Goal: Transaction & Acquisition: Purchase product/service

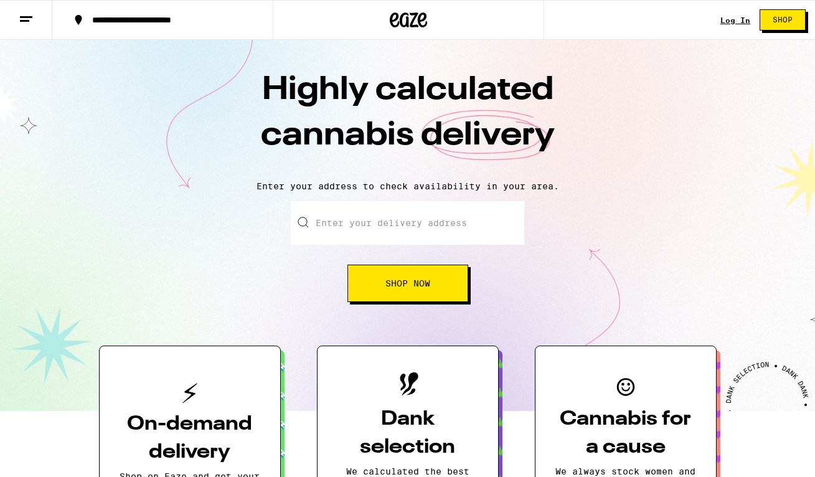
click at [351, 232] on input "Enter your delivery address" at bounding box center [407, 223] width 233 height 44
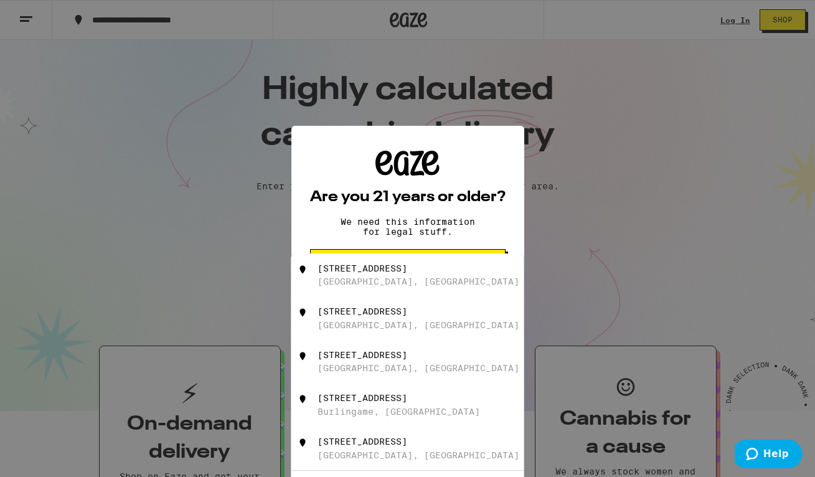
click at [372, 273] on div "800 Humboldt Road" at bounding box center [362, 268] width 90 height 10
type input "800 Humboldt Road, Brisbane, CA"
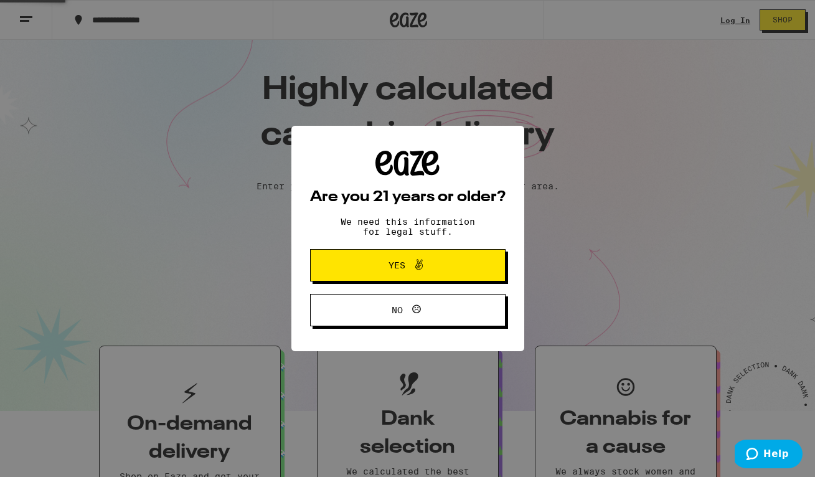
click at [392, 269] on span "Yes" at bounding box center [396, 265] width 17 height 9
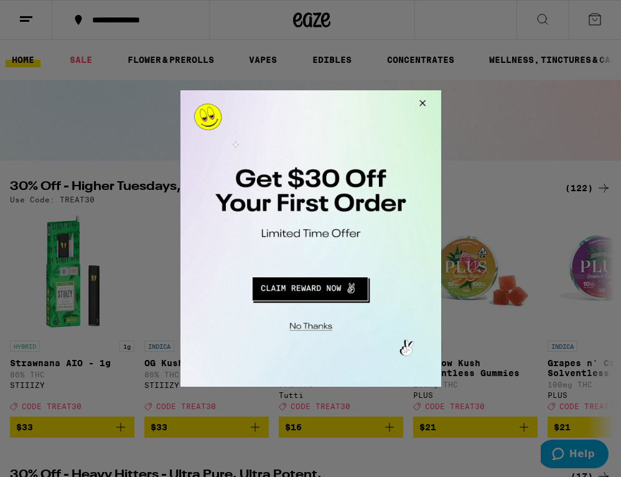
click at [313, 295] on button "Redirect to URL" at bounding box center [309, 287] width 217 height 30
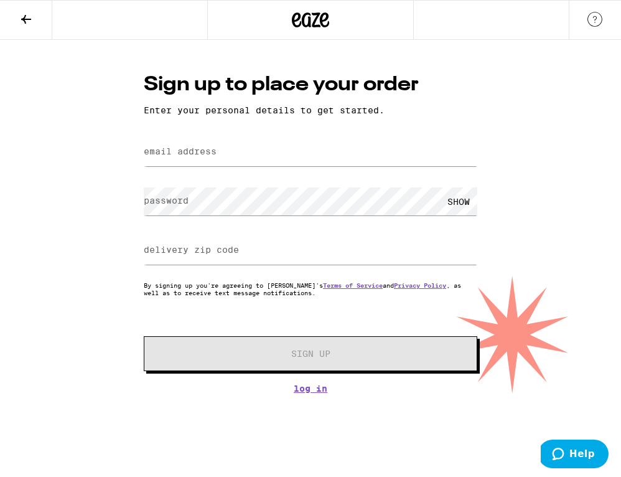
click at [34, 16] on button at bounding box center [26, 20] width 52 height 39
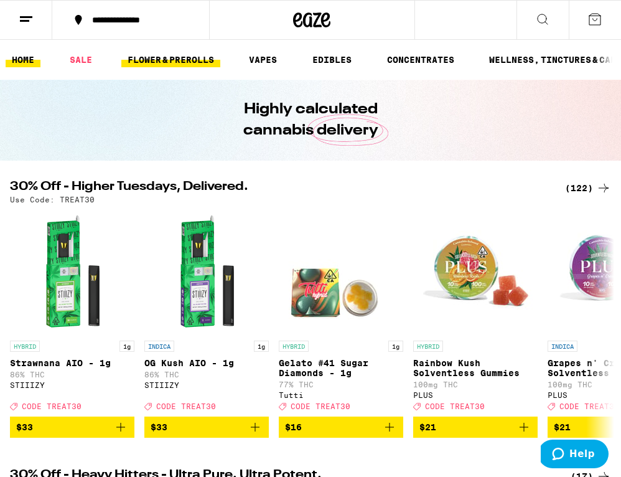
click at [176, 62] on link "FLOWER & PREROLLS" at bounding box center [170, 59] width 99 height 15
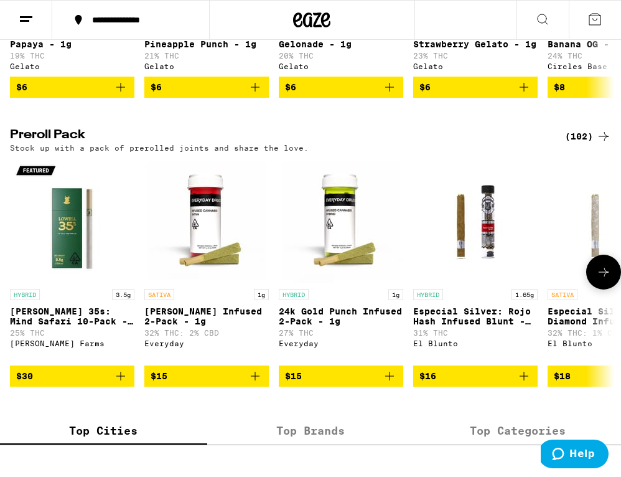
scroll to position [877, 0]
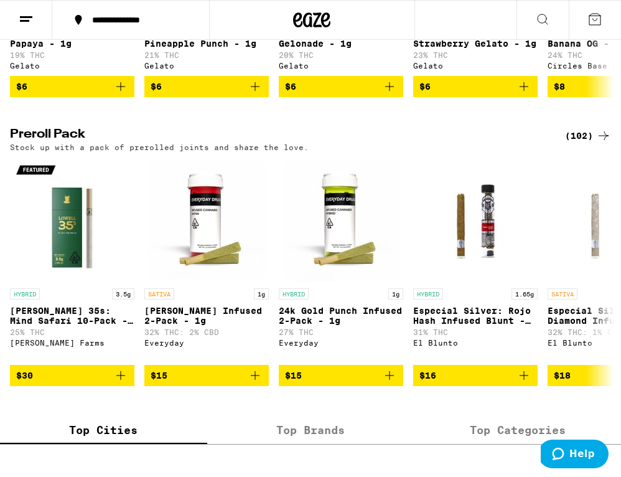
click at [57, 143] on h2 "Preroll Pack" at bounding box center [280, 135] width 540 height 15
click at [584, 143] on div "(102)" at bounding box center [588, 135] width 46 height 15
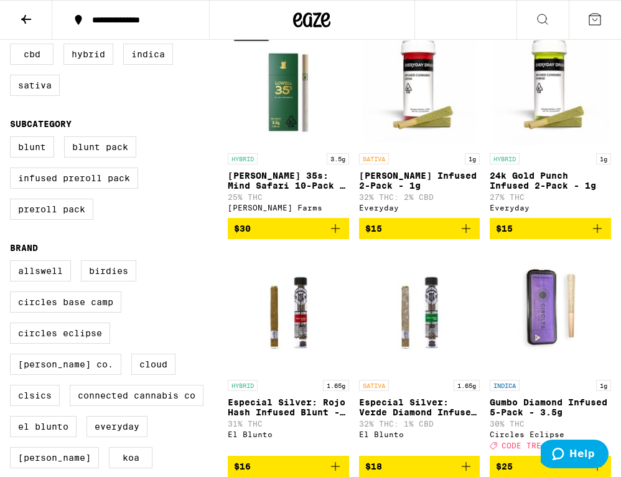
scroll to position [152, 0]
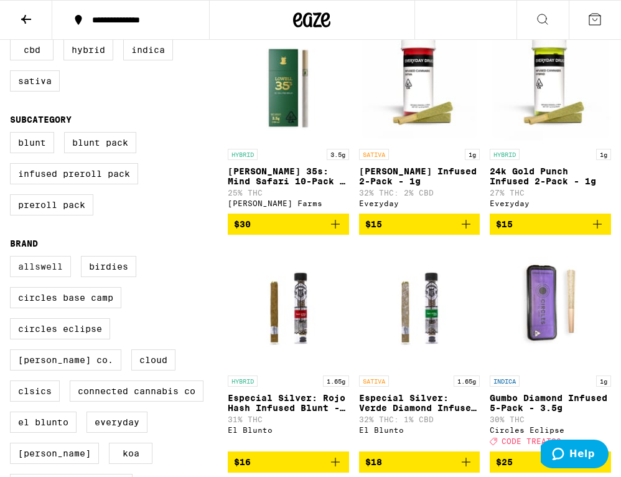
click at [68, 277] on label "Allswell" at bounding box center [40, 266] width 61 height 21
click at [13, 258] on input "Allswell" at bounding box center [12, 258] width 1 height 1
checkbox input "true"
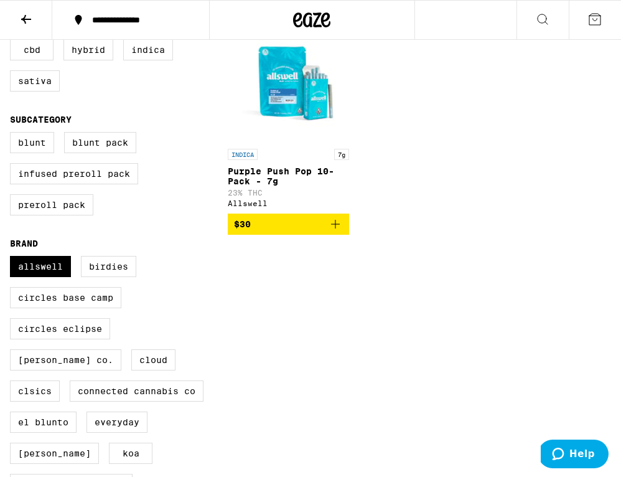
click at [52, 268] on fieldset "Brand Allswell Birdies Circles Base Camp Circles Eclipse [PERSON_NAME] Co. Clou…" at bounding box center [119, 418] width 218 height 360
click at [90, 277] on label "Birdies" at bounding box center [108, 266] width 55 height 21
click at [13, 258] on input "Birdies" at bounding box center [12, 258] width 1 height 1
checkbox input "true"
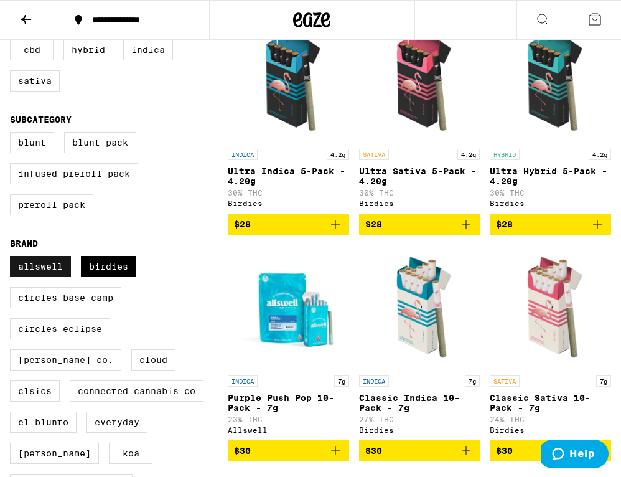
click at [44, 277] on label "Allswell" at bounding box center [40, 266] width 61 height 21
click at [13, 258] on input "Allswell" at bounding box center [12, 258] width 1 height 1
checkbox input "false"
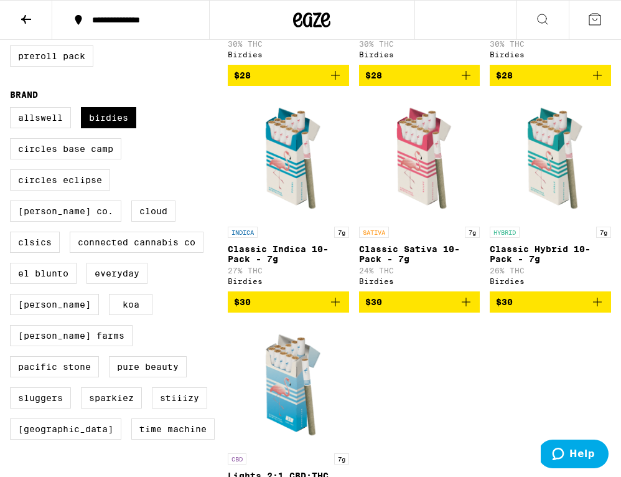
scroll to position [321, 0]
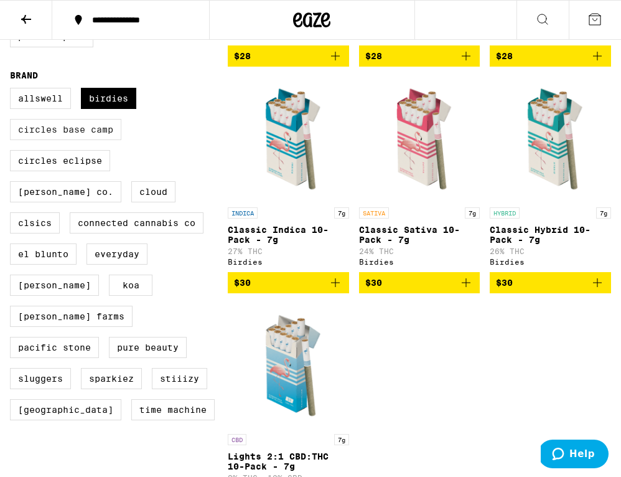
click at [59, 140] on label "Circles Base Camp" at bounding box center [65, 129] width 111 height 21
click at [13, 90] on input "Circles Base Camp" at bounding box center [12, 90] width 1 height 1
checkbox input "true"
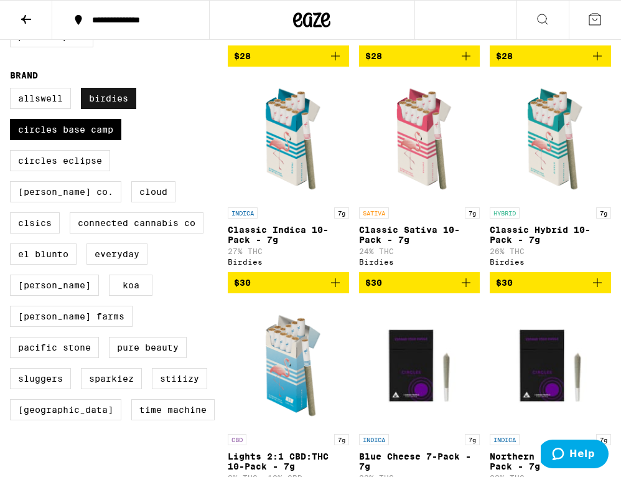
click at [108, 108] on label "Birdies" at bounding box center [108, 98] width 55 height 21
click at [13, 90] on input "Birdies" at bounding box center [12, 90] width 1 height 1
checkbox input "false"
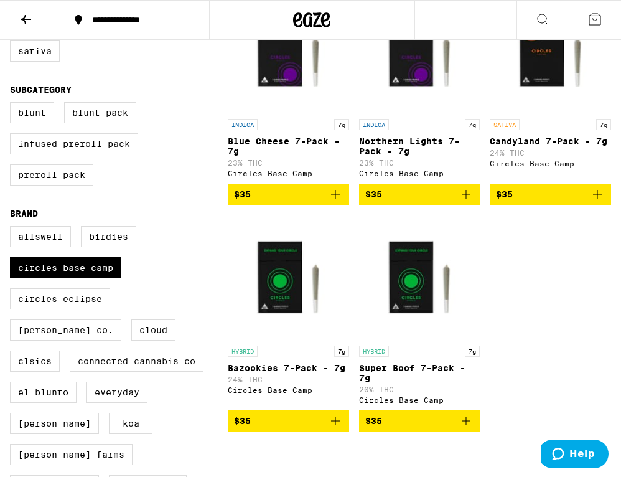
scroll to position [182, 0]
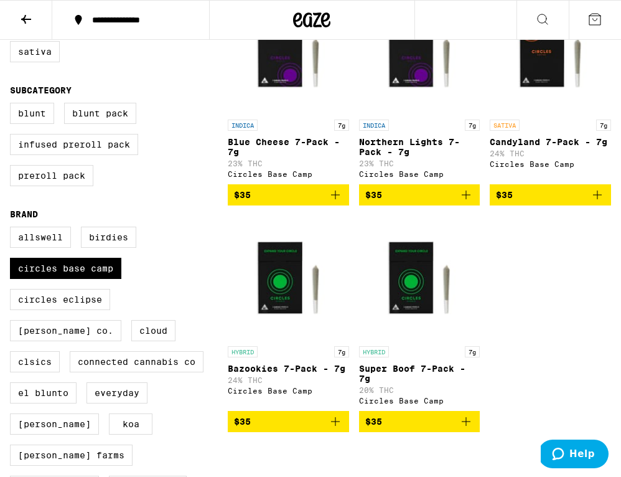
click at [105, 265] on div "Allswell Birdies Circles Base Camp Circles Eclipse [PERSON_NAME] Co. Cloud CLSI…" at bounding box center [119, 398] width 218 height 342
click at [100, 279] on label "Circles Base Camp" at bounding box center [65, 268] width 111 height 21
click at [13, 229] on input "Circles Base Camp" at bounding box center [12, 228] width 1 height 1
checkbox input "false"
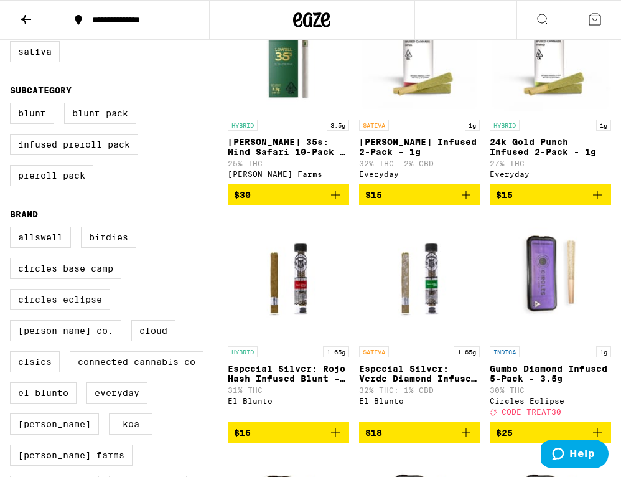
click at [89, 310] on label "Circles Eclipse" at bounding box center [60, 299] width 100 height 21
click at [13, 229] on input "Circles Eclipse" at bounding box center [12, 228] width 1 height 1
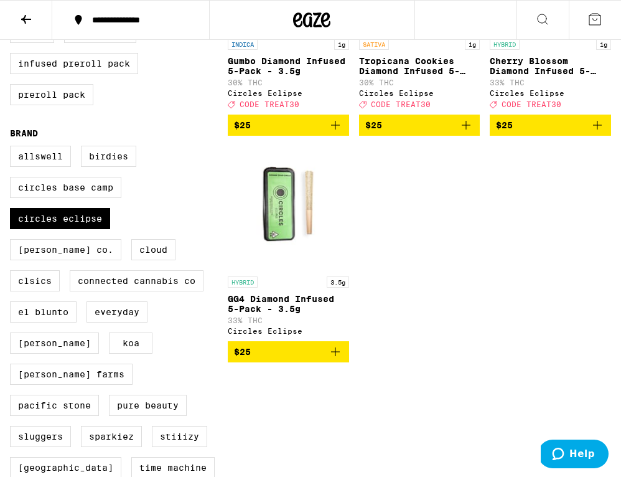
scroll to position [265, 0]
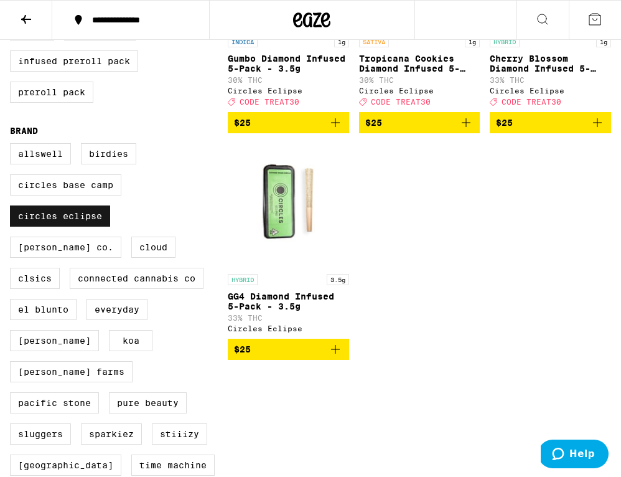
click at [93, 227] on label "Circles Eclipse" at bounding box center [60, 215] width 100 height 21
click at [13, 146] on input "Circles Eclipse" at bounding box center [12, 145] width 1 height 1
checkbox input "false"
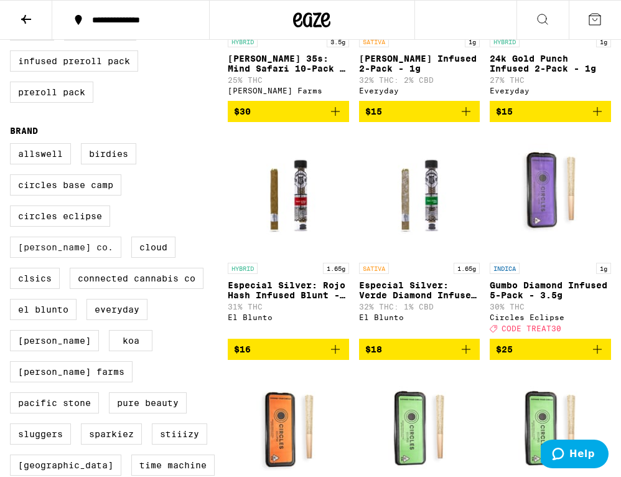
click at [121, 237] on label "[PERSON_NAME] Co." at bounding box center [65, 247] width 111 height 21
click at [13, 146] on input "[PERSON_NAME] Co." at bounding box center [12, 145] width 1 height 1
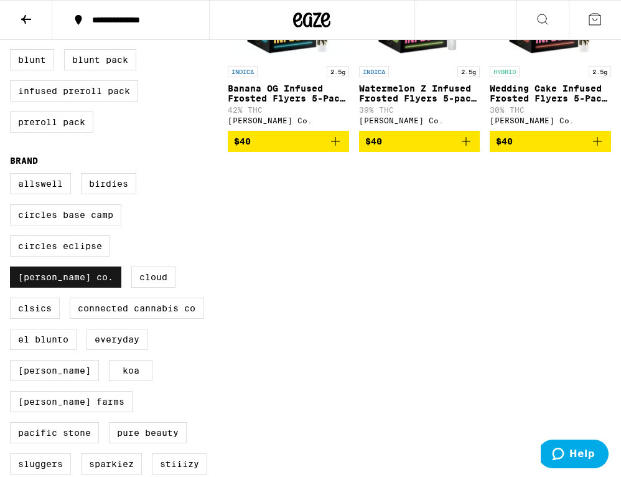
scroll to position [237, 0]
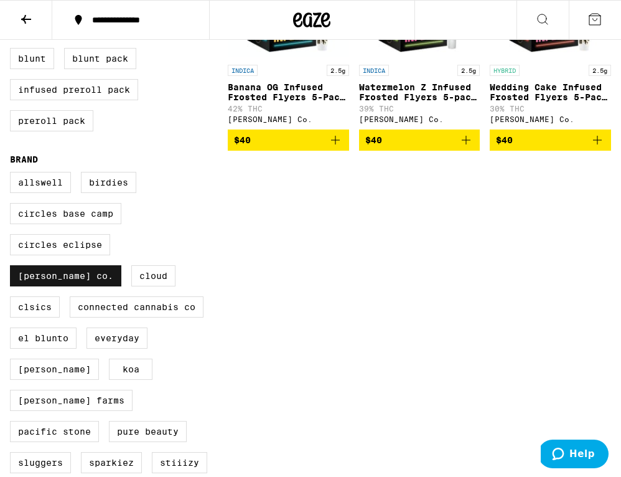
click at [121, 265] on label "[PERSON_NAME] Co." at bounding box center [65, 275] width 111 height 21
click at [13, 174] on input "[PERSON_NAME] Co." at bounding box center [12, 174] width 1 height 1
checkbox input "false"
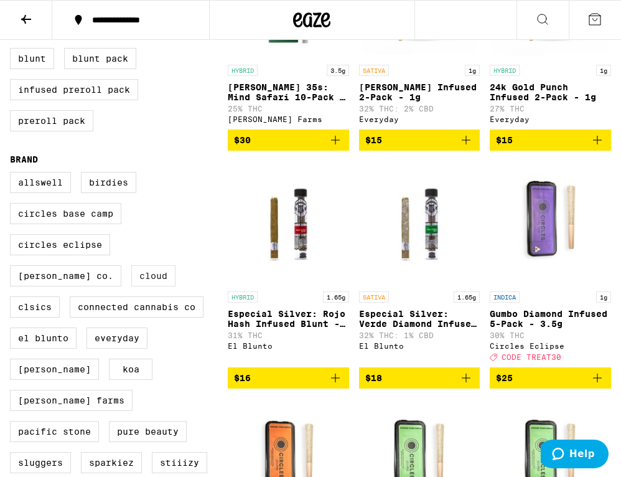
click at [131, 286] on label "Cloud" at bounding box center [153, 275] width 44 height 21
click at [13, 174] on input "Cloud" at bounding box center [12, 174] width 1 height 1
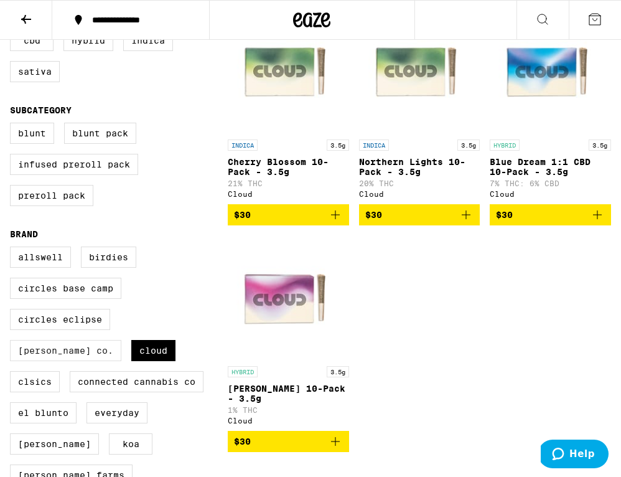
scroll to position [163, 0]
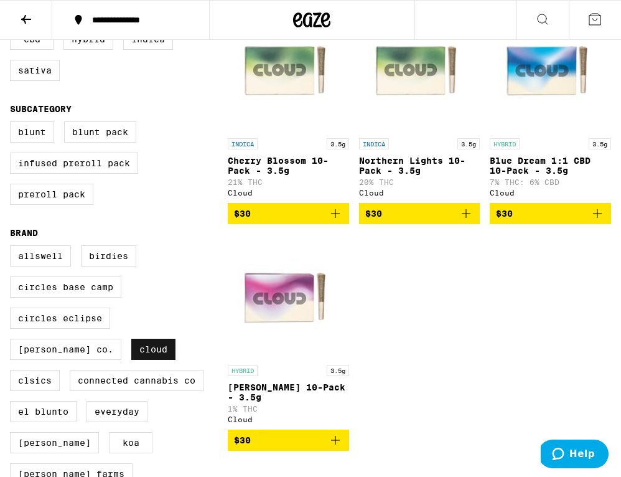
click at [131, 360] on label "Cloud" at bounding box center [153, 349] width 44 height 21
click at [13, 248] on input "Cloud" at bounding box center [12, 247] width 1 height 1
checkbox input "false"
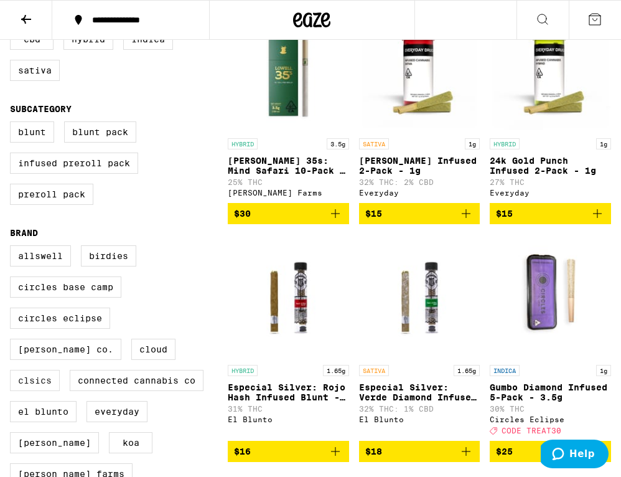
click at [60, 370] on label "CLSICS" at bounding box center [35, 380] width 50 height 21
click at [13, 248] on input "CLSICS" at bounding box center [12, 247] width 1 height 1
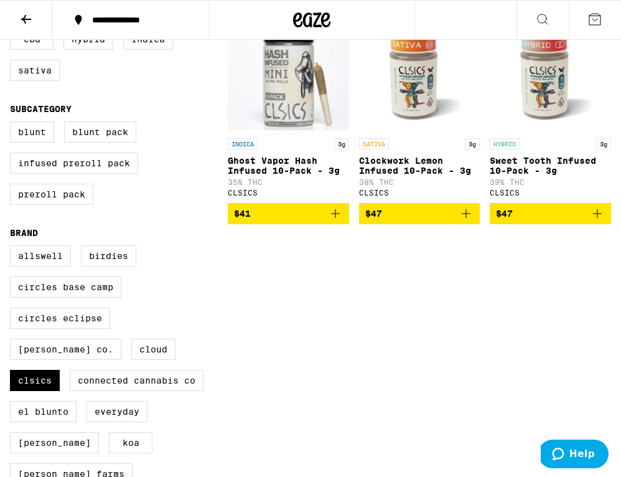
click at [88, 354] on div "Allswell Birdies Circles Base Camp Circles Eclipse [PERSON_NAME] Co. Cloud CLSI…" at bounding box center [119, 416] width 218 height 342
click at [60, 377] on label "CLSICS" at bounding box center [35, 380] width 50 height 21
click at [13, 248] on input "CLSICS" at bounding box center [12, 247] width 1 height 1
checkbox input "false"
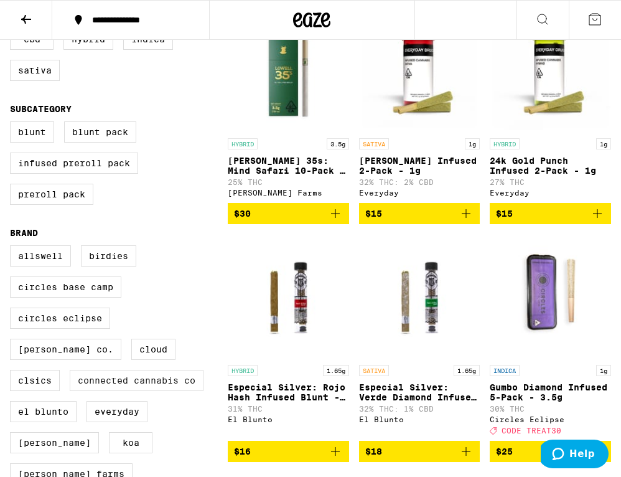
click at [70, 391] on label "Connected Cannabis Co" at bounding box center [137, 380] width 134 height 21
click at [13, 248] on input "Connected Cannabis Co" at bounding box center [12, 247] width 1 height 1
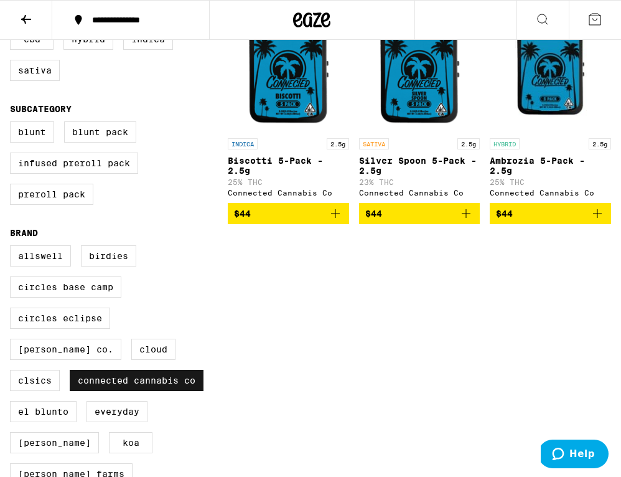
click at [70, 391] on label "Connected Cannabis Co" at bounding box center [137, 380] width 134 height 21
click at [13, 248] on input "Connected Cannabis Co" at bounding box center [12, 247] width 1 height 1
checkbox input "false"
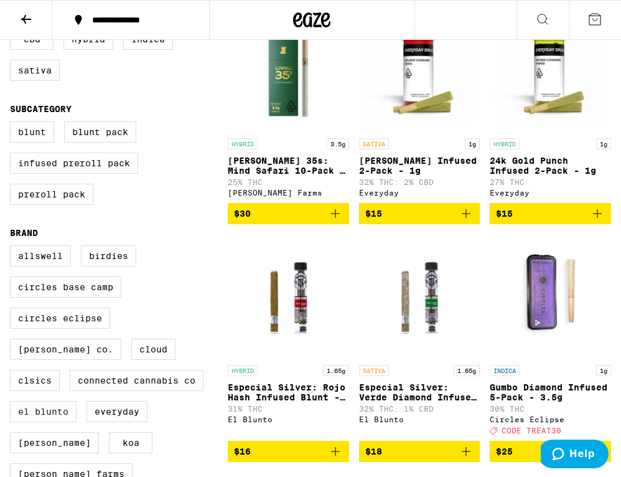
click at [54, 422] on label "El Blunto" at bounding box center [43, 411] width 67 height 21
click at [13, 248] on input "El Blunto" at bounding box center [12, 247] width 1 height 1
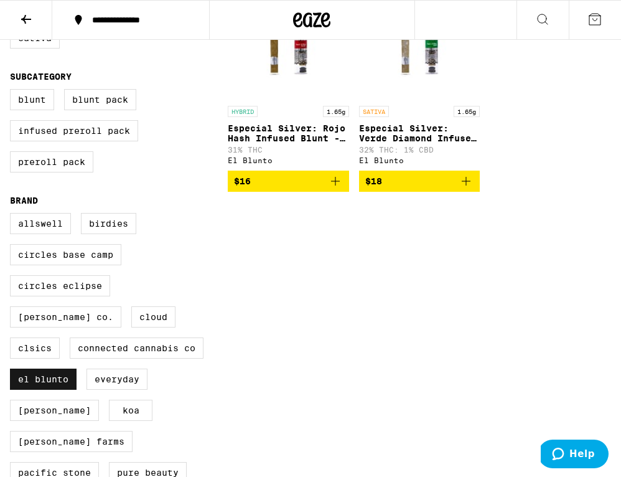
scroll to position [197, 0]
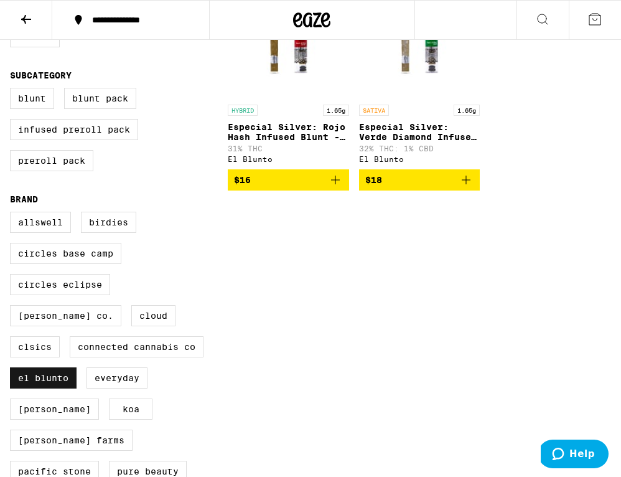
click at [64, 388] on label "El Blunto" at bounding box center [43, 377] width 67 height 21
click at [13, 214] on input "El Blunto" at bounding box center [12, 213] width 1 height 1
checkbox input "false"
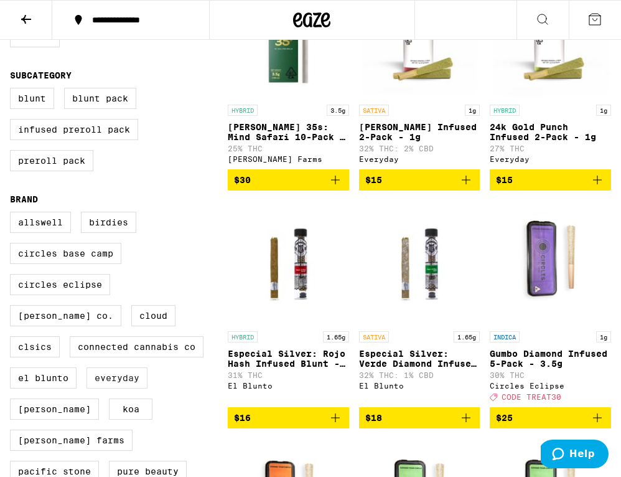
click at [104, 388] on label "Everyday" at bounding box center [117, 377] width 61 height 21
click at [13, 214] on input "Everyday" at bounding box center [12, 213] width 1 height 1
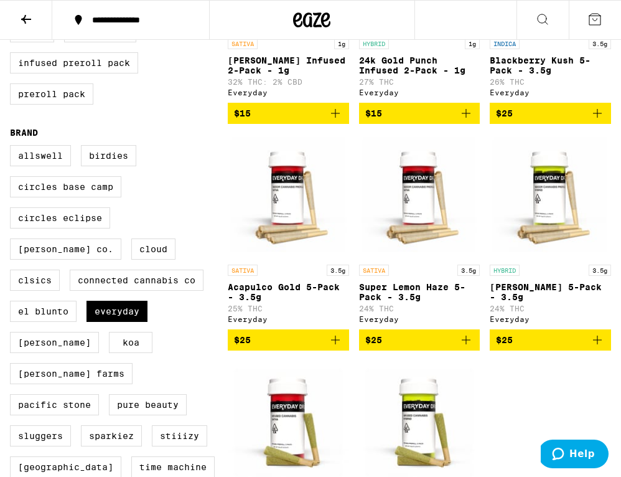
scroll to position [265, 0]
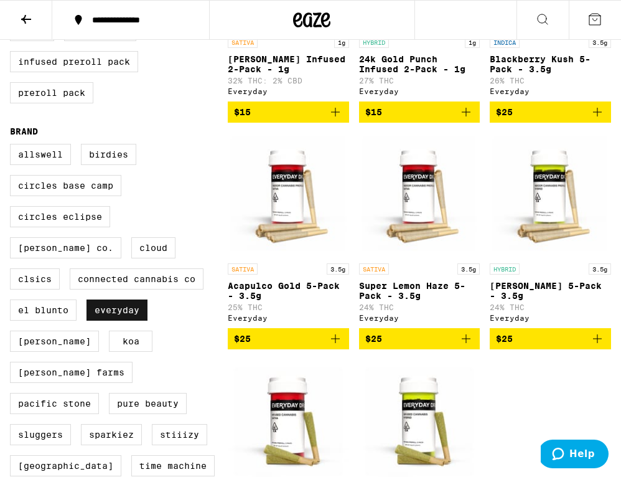
click at [122, 321] on label "Everyday" at bounding box center [117, 309] width 61 height 21
click at [13, 146] on input "Everyday" at bounding box center [12, 146] width 1 height 1
checkbox input "false"
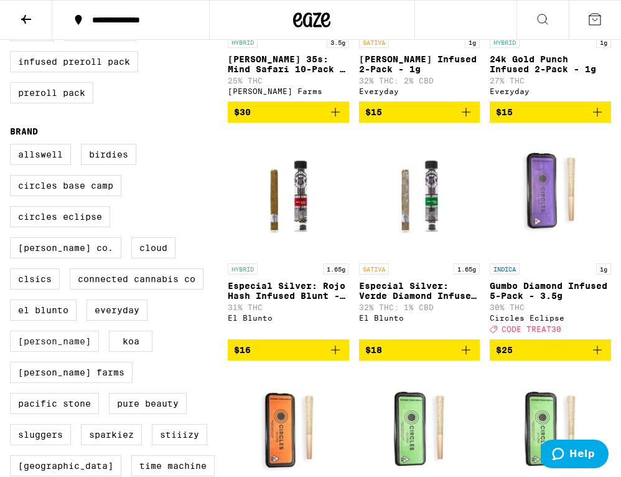
click at [99, 336] on label "[PERSON_NAME]" at bounding box center [54, 340] width 89 height 21
click at [13, 146] on input "[PERSON_NAME]" at bounding box center [12, 146] width 1 height 1
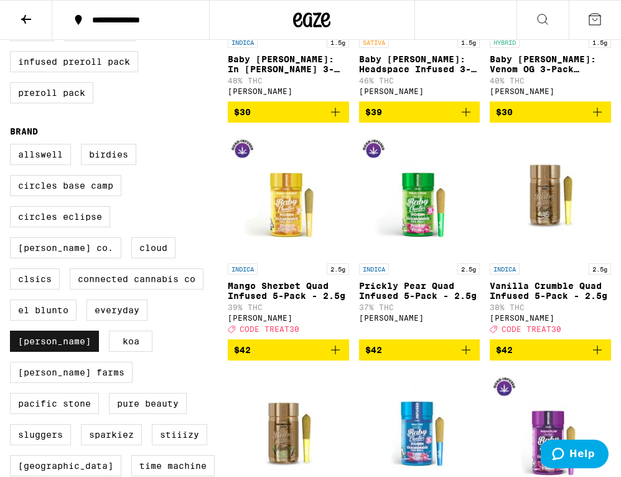
click at [99, 336] on label "[PERSON_NAME]" at bounding box center [54, 340] width 89 height 21
click at [13, 146] on input "[PERSON_NAME]" at bounding box center [12, 146] width 1 height 1
checkbox input "false"
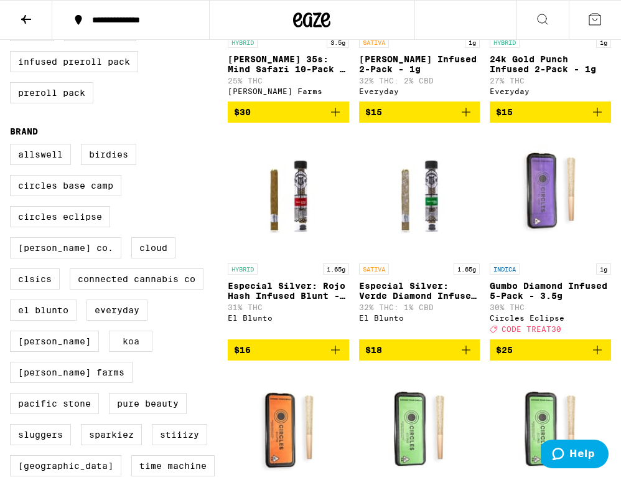
click at [109, 352] on label "Koa" at bounding box center [131, 340] width 44 height 21
click at [13, 146] on input "Koa" at bounding box center [12, 146] width 1 height 1
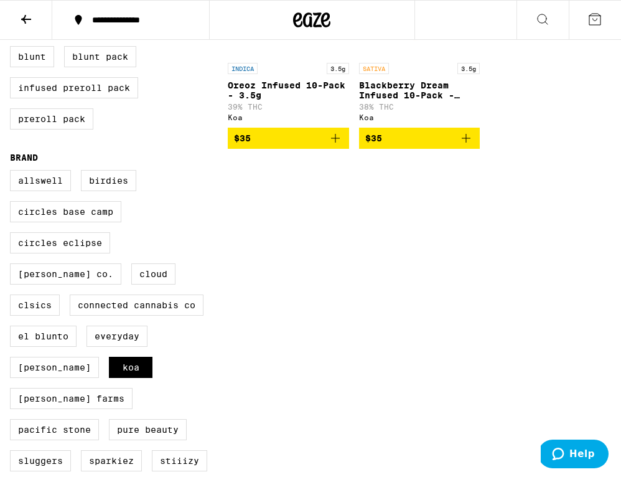
scroll to position [241, 0]
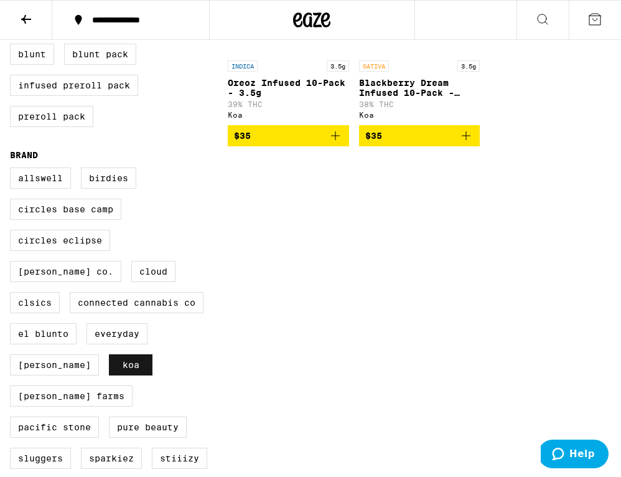
click at [109, 375] on label "Koa" at bounding box center [131, 364] width 44 height 21
click at [13, 170] on input "Koa" at bounding box center [12, 169] width 1 height 1
checkbox input "false"
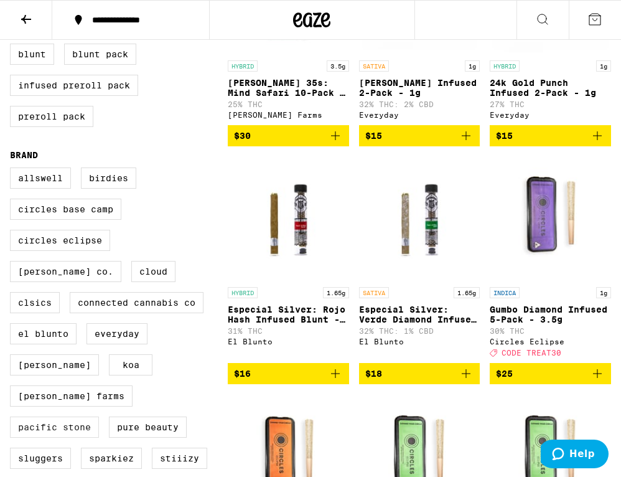
click at [52, 418] on label "Pacific Stone" at bounding box center [54, 426] width 89 height 21
click at [13, 170] on input "Pacific Stone" at bounding box center [12, 169] width 1 height 1
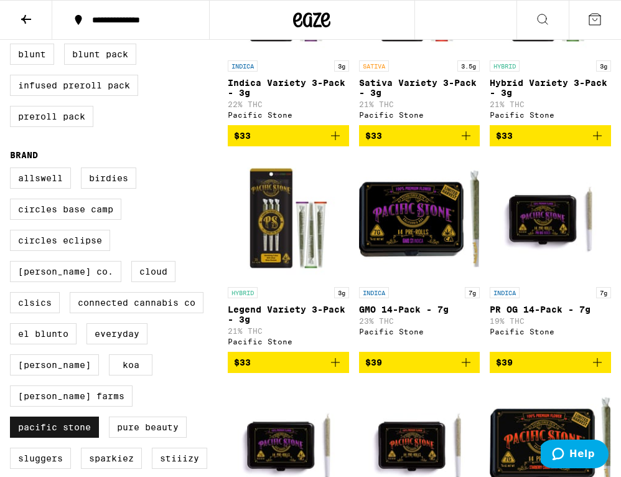
click at [54, 424] on label "Pacific Stone" at bounding box center [54, 426] width 89 height 21
click at [13, 170] on input "Pacific Stone" at bounding box center [12, 169] width 1 height 1
checkbox input "false"
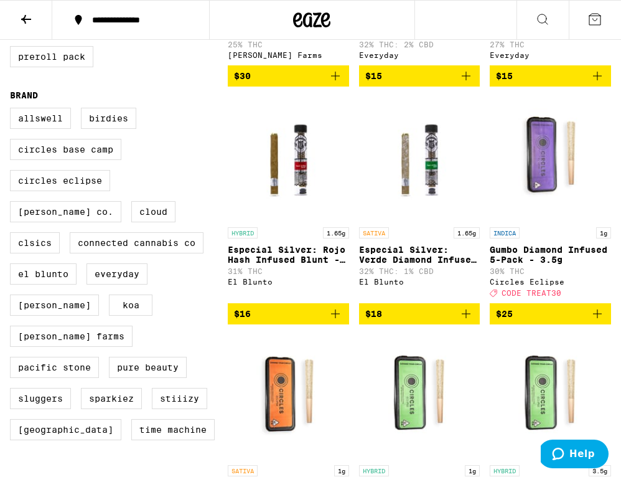
scroll to position [302, 0]
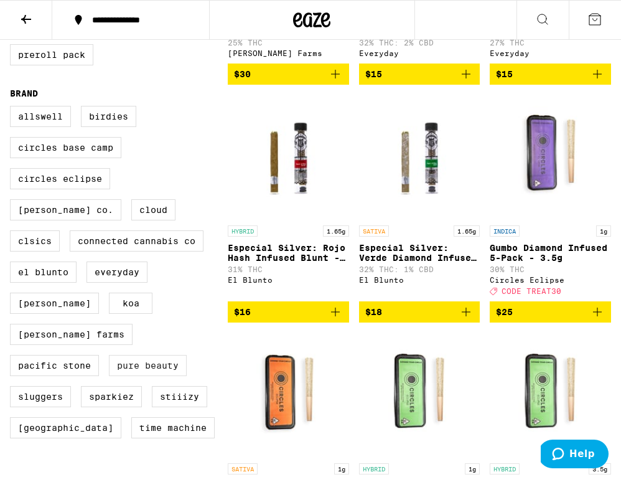
click at [128, 362] on label "Pure Beauty" at bounding box center [148, 365] width 78 height 21
click at [13, 108] on input "Pure Beauty" at bounding box center [12, 108] width 1 height 1
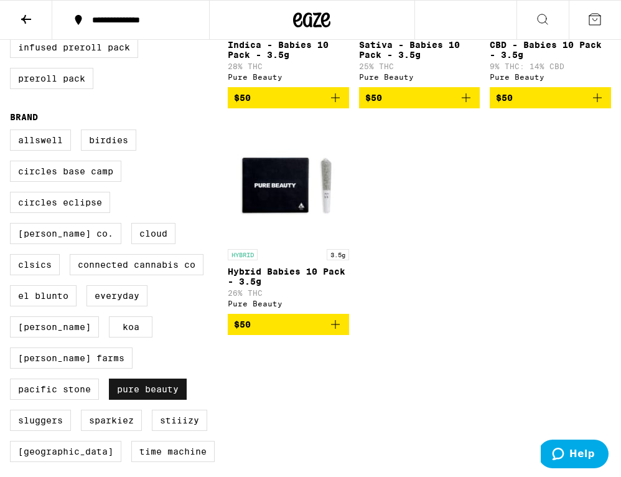
scroll to position [265, 0]
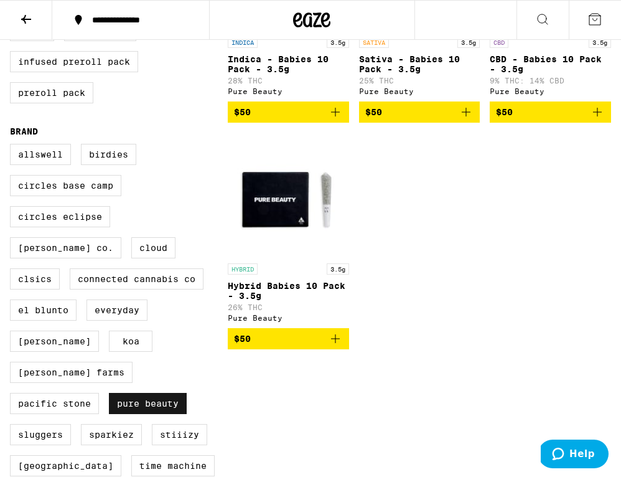
click at [126, 398] on label "Pure Beauty" at bounding box center [148, 403] width 78 height 21
click at [13, 146] on input "Pure Beauty" at bounding box center [12, 146] width 1 height 1
checkbox input "false"
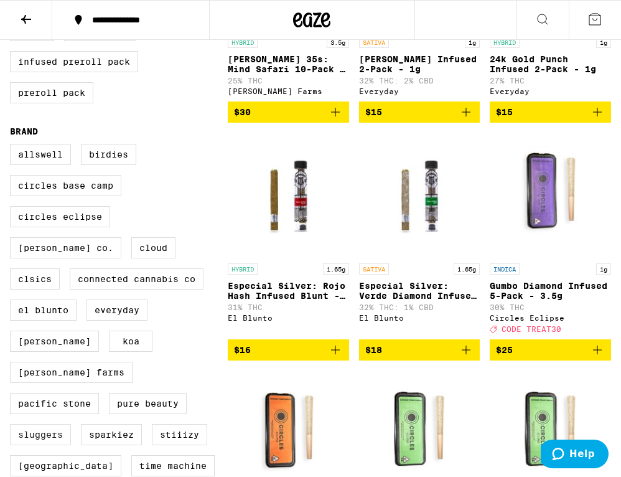
click at [62, 424] on label "Sluggers" at bounding box center [40, 434] width 61 height 21
click at [13, 146] on input "Sluggers" at bounding box center [12, 146] width 1 height 1
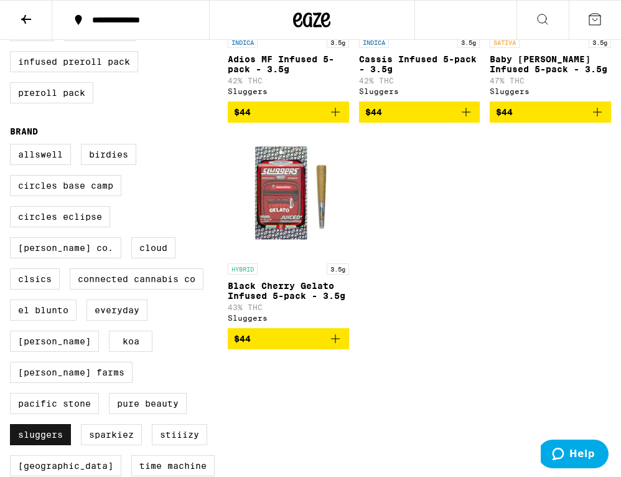
click at [62, 424] on label "Sluggers" at bounding box center [40, 434] width 61 height 21
click at [13, 146] on input "Sluggers" at bounding box center [12, 146] width 1 height 1
checkbox input "false"
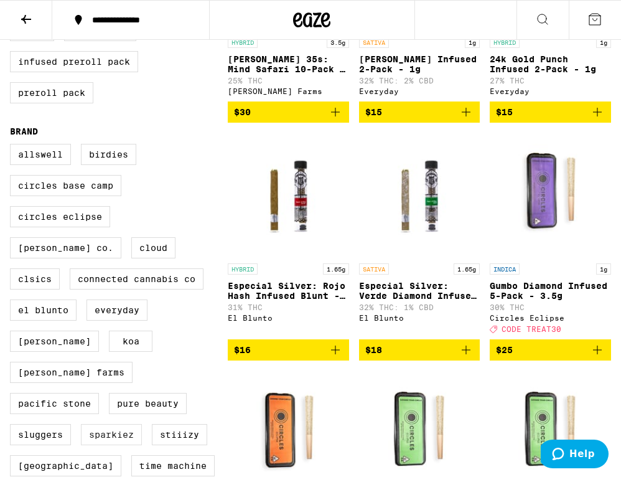
click at [96, 424] on label "Sparkiez" at bounding box center [111, 434] width 61 height 21
click at [13, 146] on input "Sparkiez" at bounding box center [12, 146] width 1 height 1
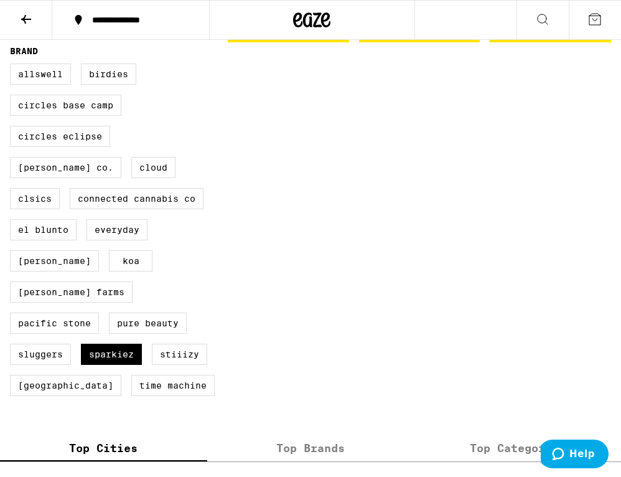
scroll to position [349, 0]
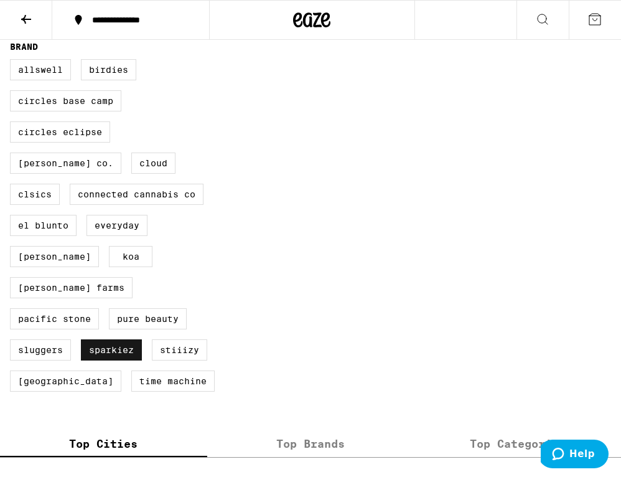
click at [133, 339] on label "Sparkiez" at bounding box center [111, 349] width 61 height 21
click at [13, 62] on input "Sparkiez" at bounding box center [12, 61] width 1 height 1
checkbox input "false"
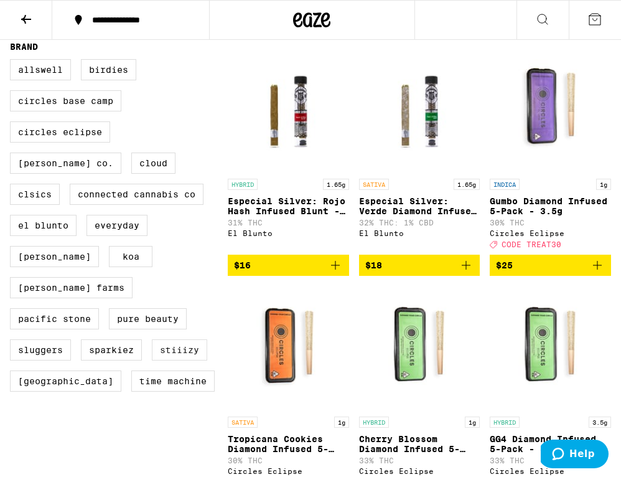
click at [186, 343] on label "STIIIZY" at bounding box center [179, 349] width 55 height 21
click at [13, 62] on input "STIIIZY" at bounding box center [12, 61] width 1 height 1
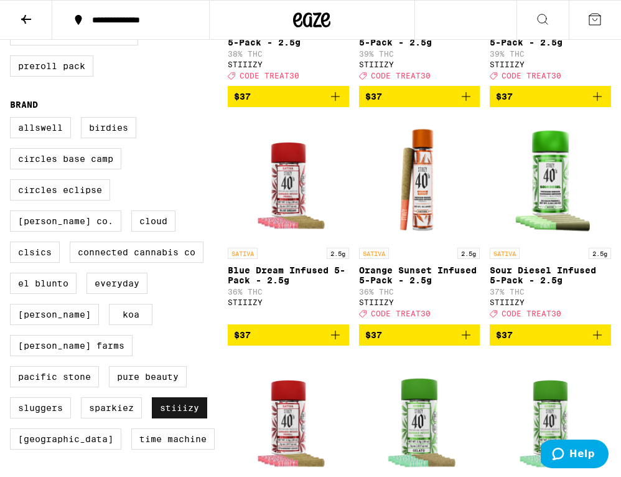
scroll to position [302, 0]
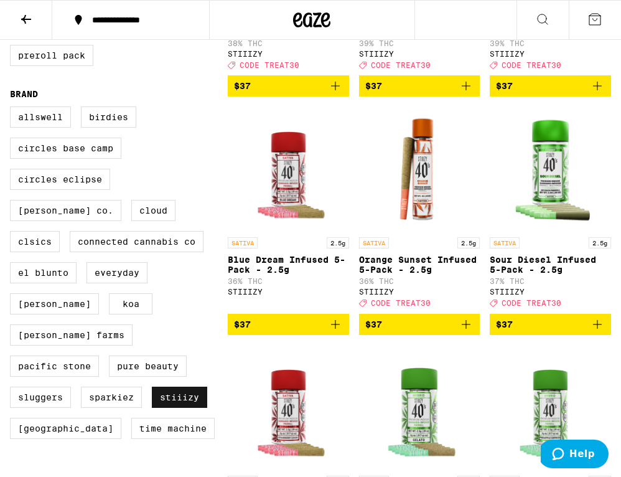
click at [166, 395] on label "STIIIZY" at bounding box center [179, 397] width 55 height 21
click at [13, 109] on input "STIIIZY" at bounding box center [12, 108] width 1 height 1
checkbox input "false"
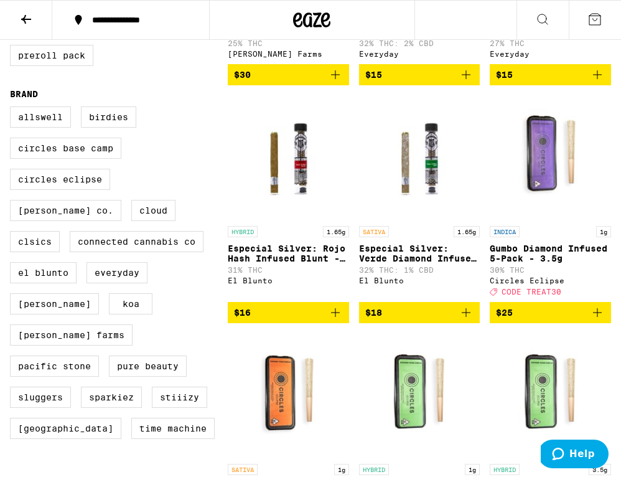
click at [67, 410] on div "Allswell Birdies Circles Base Camp Circles Eclipse [PERSON_NAME] Co. Cloud CLSI…" at bounding box center [119, 277] width 218 height 342
click at [66, 419] on label "[GEOGRAPHIC_DATA]" at bounding box center [65, 428] width 111 height 21
click at [13, 109] on input "[GEOGRAPHIC_DATA]" at bounding box center [12, 108] width 1 height 1
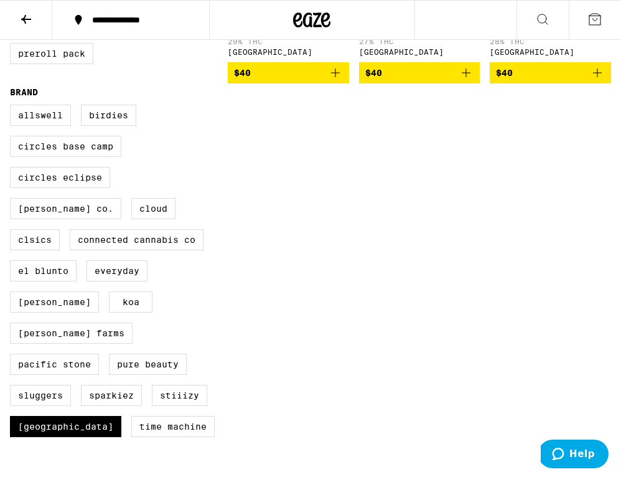
scroll to position [308, 0]
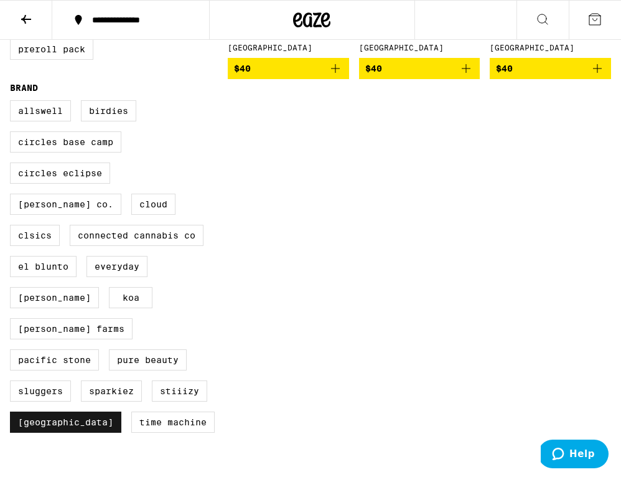
click at [65, 417] on label "[GEOGRAPHIC_DATA]" at bounding box center [65, 421] width 111 height 21
click at [13, 103] on input "[GEOGRAPHIC_DATA]" at bounding box center [12, 102] width 1 height 1
checkbox input "false"
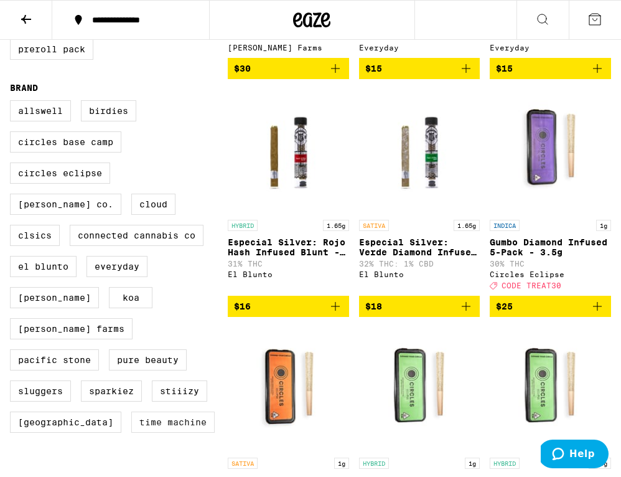
click at [131, 417] on label "Time Machine" at bounding box center [172, 421] width 83 height 21
click at [13, 103] on input "Time Machine" at bounding box center [12, 102] width 1 height 1
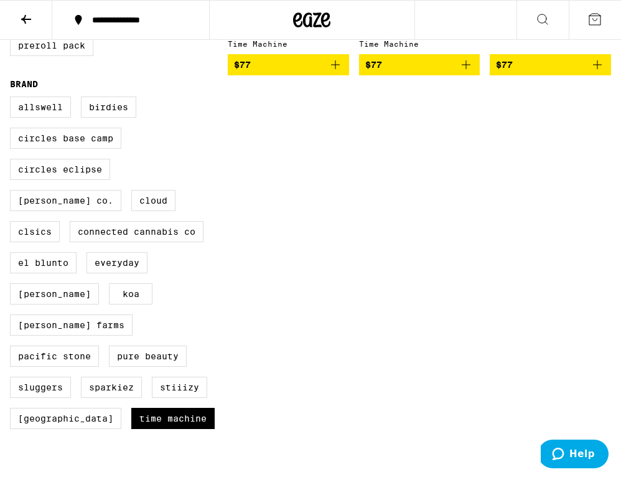
scroll to position [312, 0]
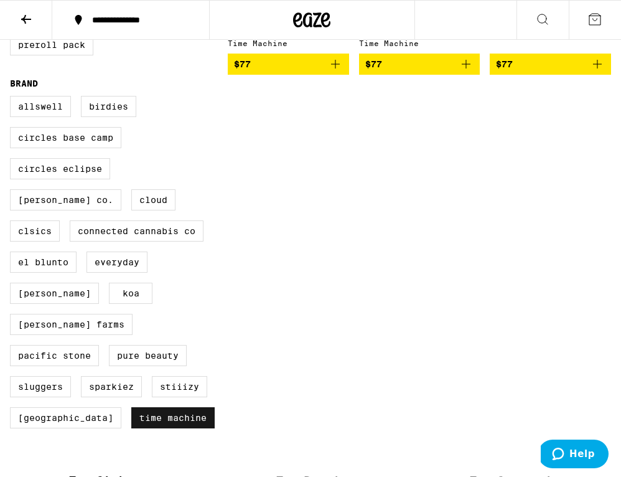
click at [144, 407] on label "Time Machine" at bounding box center [172, 417] width 83 height 21
click at [13, 98] on input "Time Machine" at bounding box center [12, 98] width 1 height 1
checkbox input "false"
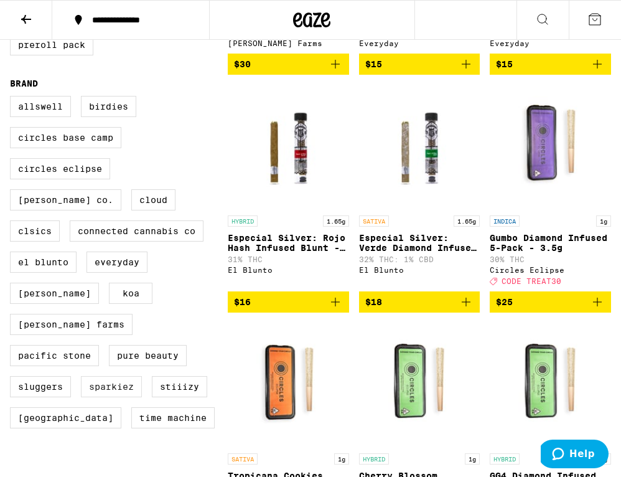
click at [131, 379] on label "Sparkiez" at bounding box center [111, 386] width 61 height 21
click at [13, 98] on input "Sparkiez" at bounding box center [12, 98] width 1 height 1
checkbox input "true"
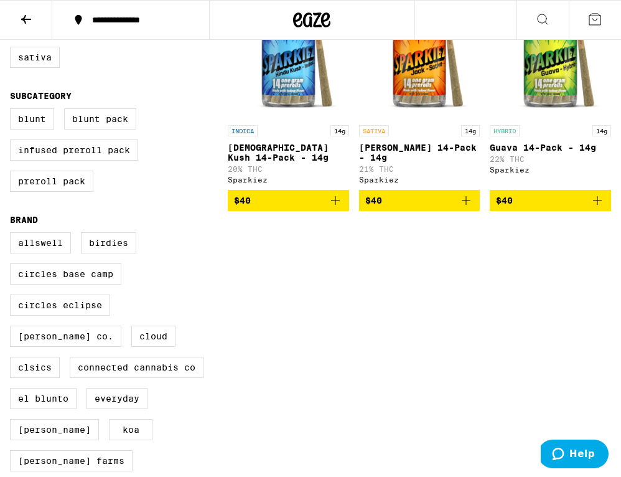
scroll to position [138, 0]
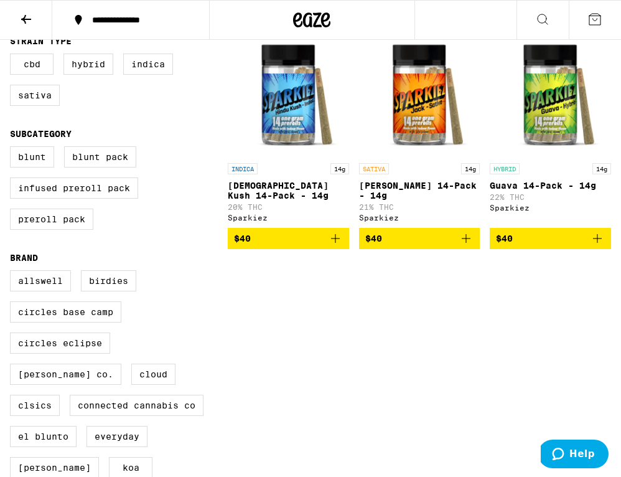
click at [549, 88] on img "Open page for Guava 14-Pack - 14g from Sparkiez" at bounding box center [550, 94] width 121 height 124
